Goal: Task Accomplishment & Management: Manage account settings

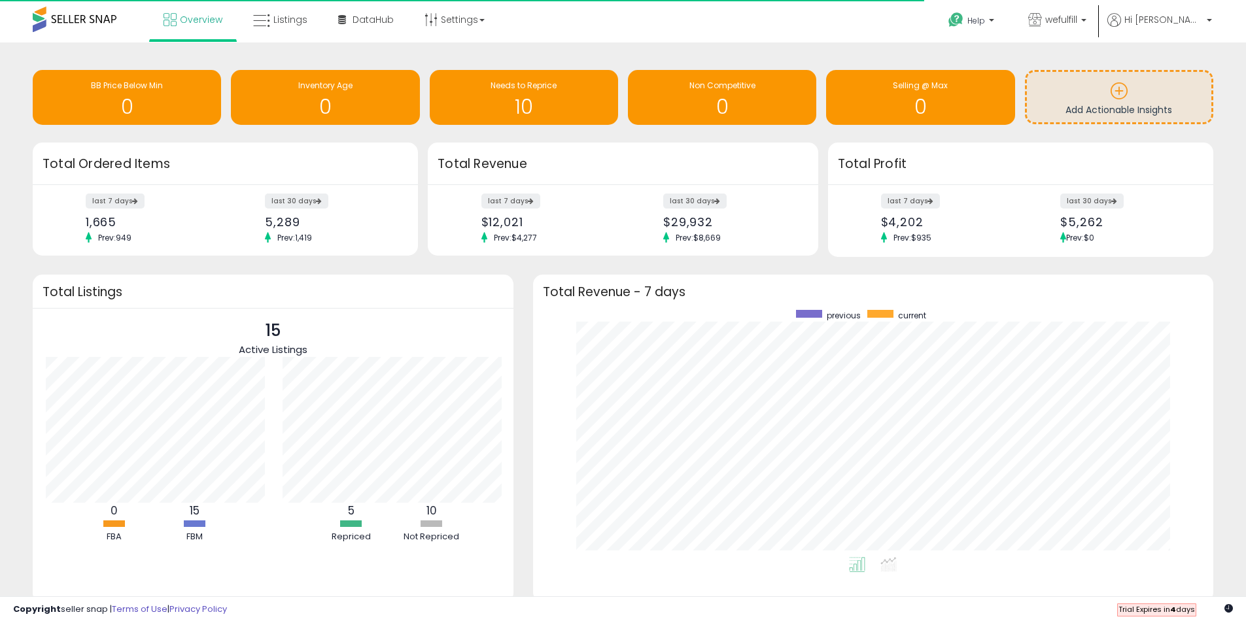
scroll to position [653793, 653387]
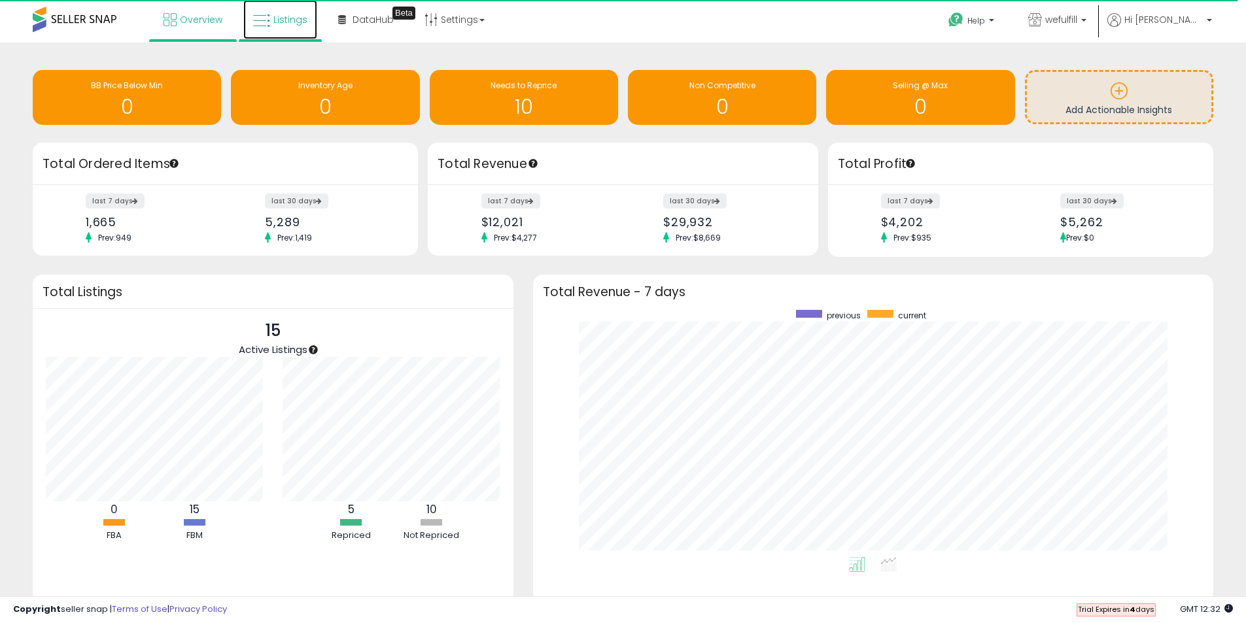
click at [294, 21] on span "Listings" at bounding box center [290, 19] width 34 height 13
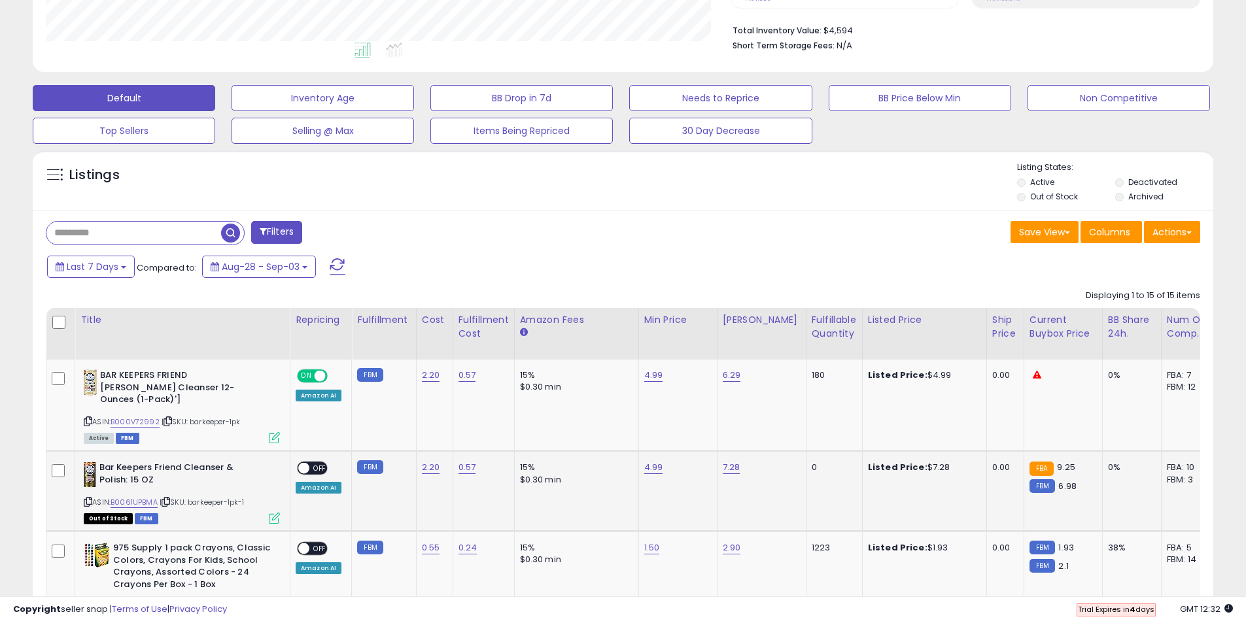
scroll to position [523, 0]
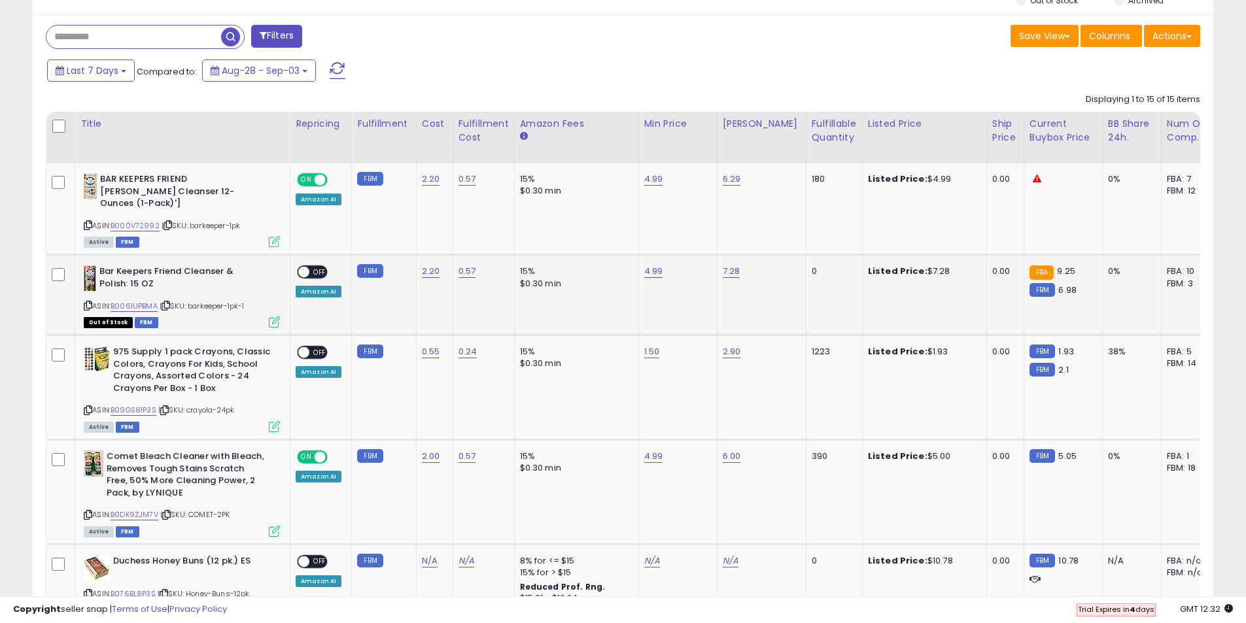
click at [324, 267] on span "OFF" at bounding box center [319, 272] width 21 height 11
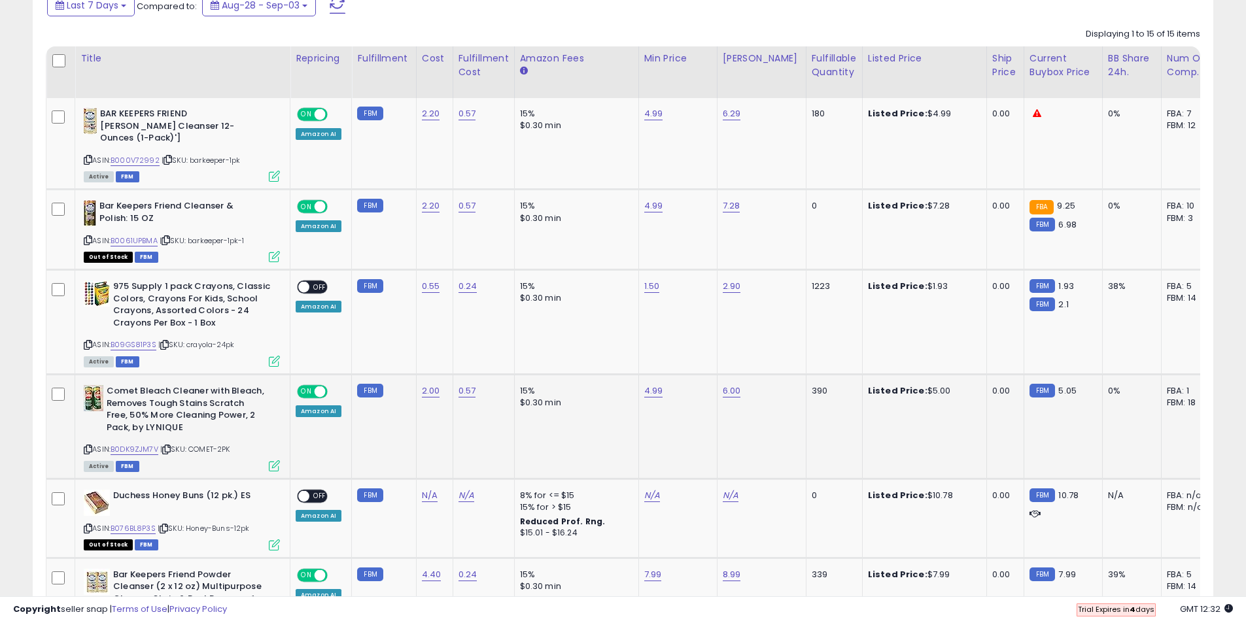
click at [323, 387] on span at bounding box center [320, 392] width 11 height 11
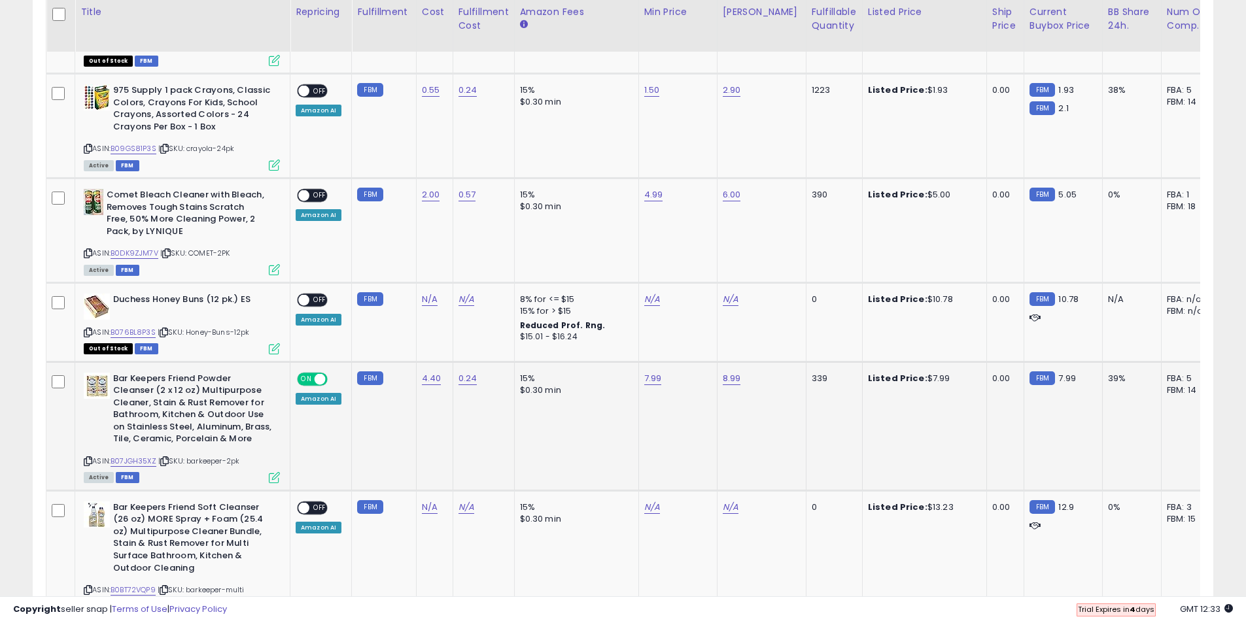
click at [315, 373] on span at bounding box center [320, 378] width 11 height 11
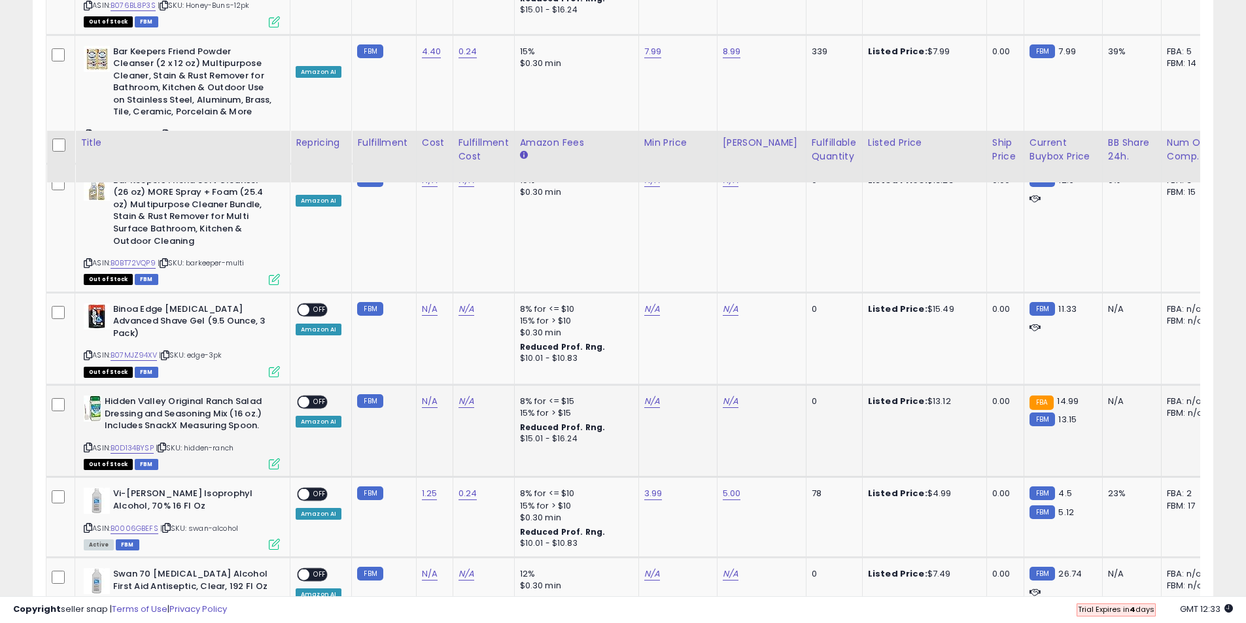
scroll to position [1243, 0]
